Goal: Check status: Check status

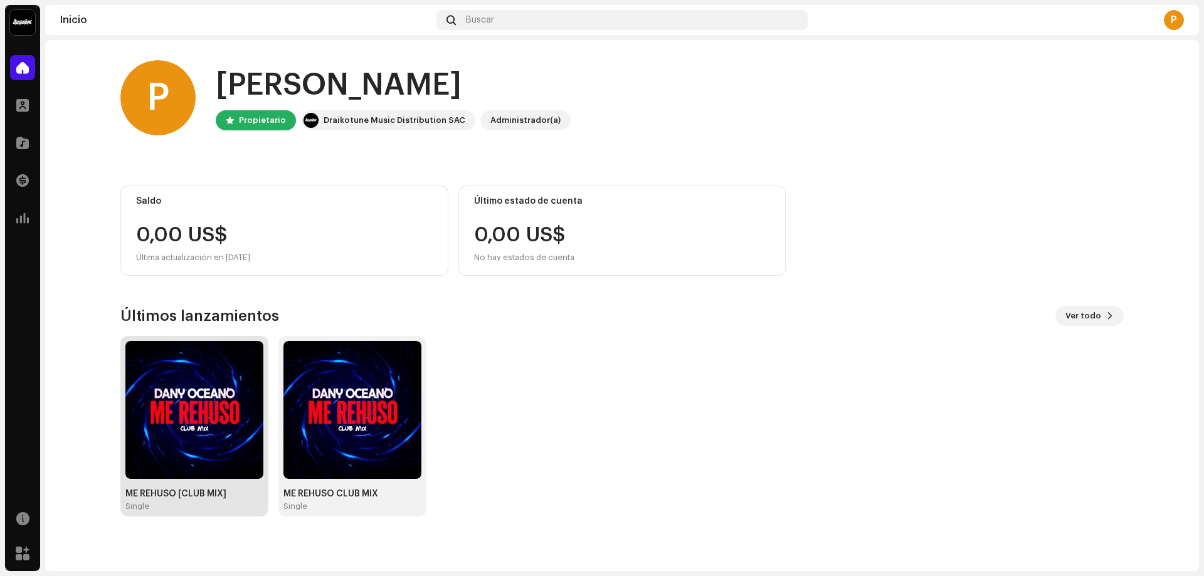
click at [224, 414] on img at bounding box center [194, 410] width 138 height 138
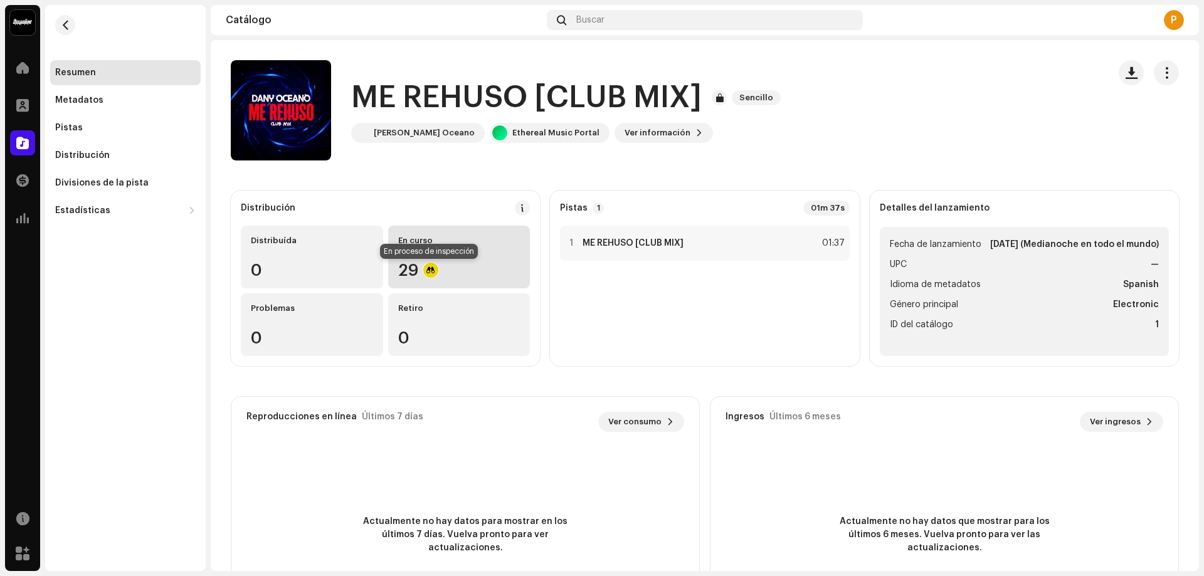
click at [434, 273] on div at bounding box center [430, 270] width 15 height 15
